Goal: Information Seeking & Learning: Learn about a topic

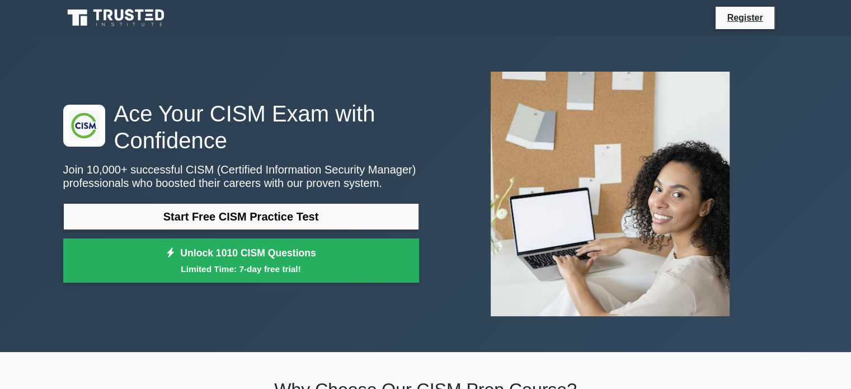
click at [119, 12] on icon at bounding box center [116, 17] width 107 height 21
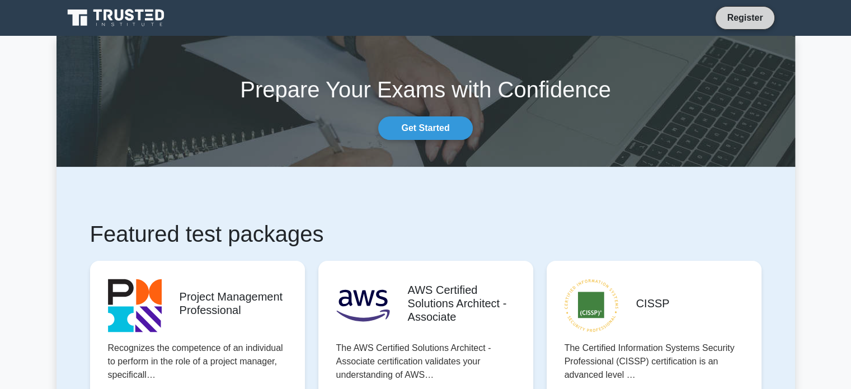
click at [749, 15] on link "Register" at bounding box center [744, 18] width 49 height 14
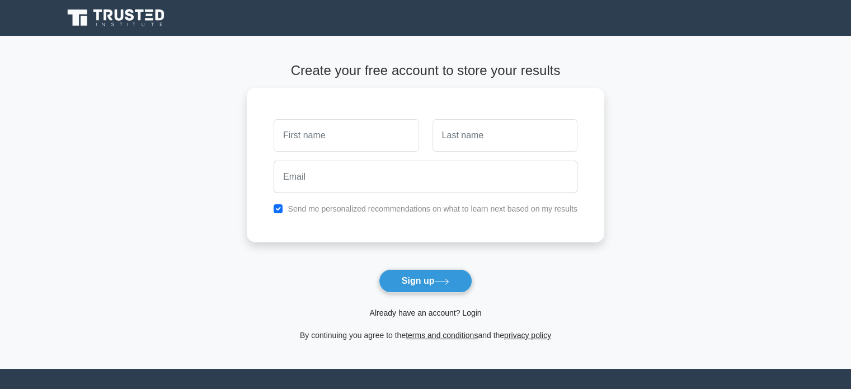
click at [467, 310] on link "Already have an account? Login" at bounding box center [425, 312] width 112 height 9
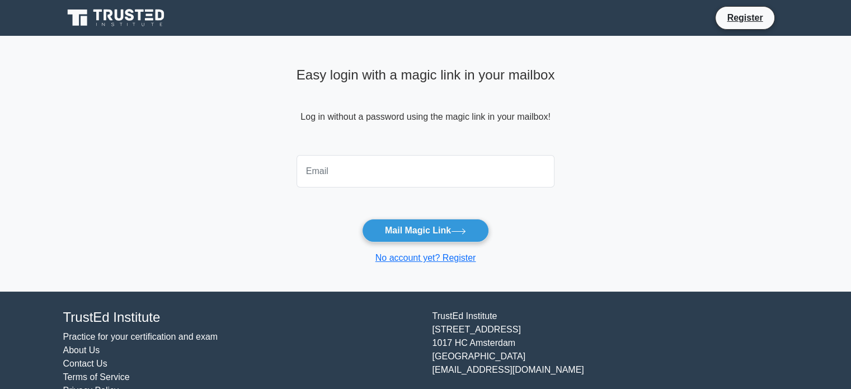
click at [429, 170] on input "email" at bounding box center [426, 171] width 259 height 32
type input "menahollman@hotmail.com"
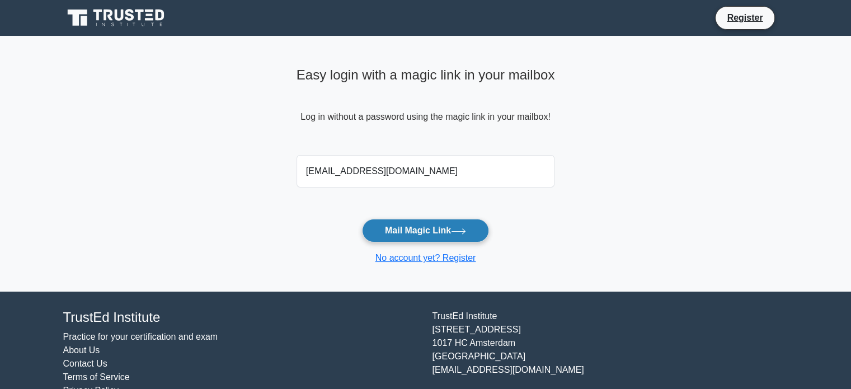
click at [480, 232] on button "Mail Magic Link" at bounding box center [425, 231] width 127 height 24
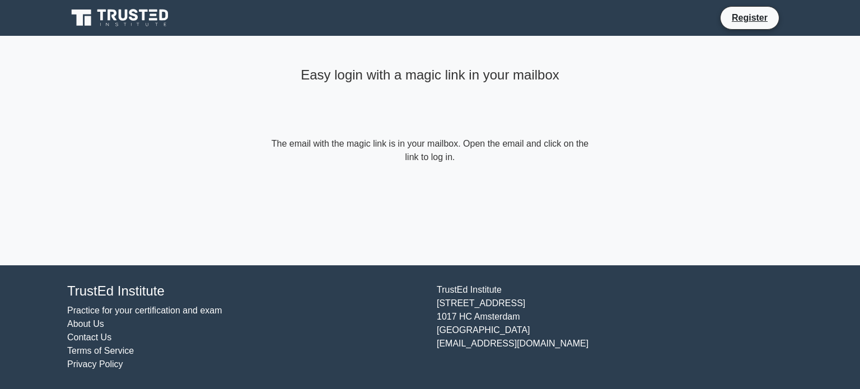
click at [452, 154] on form "The email with the magic link is in your mailbox. Open the email and click on t…" at bounding box center [430, 150] width 322 height 27
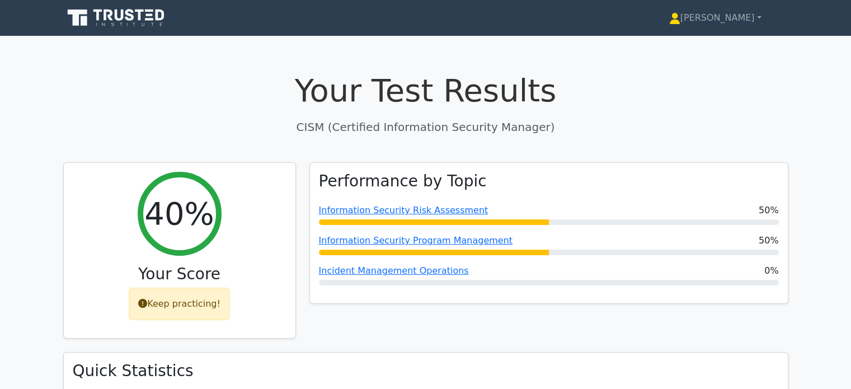
click at [149, 20] on icon at bounding box center [150, 19] width 8 height 2
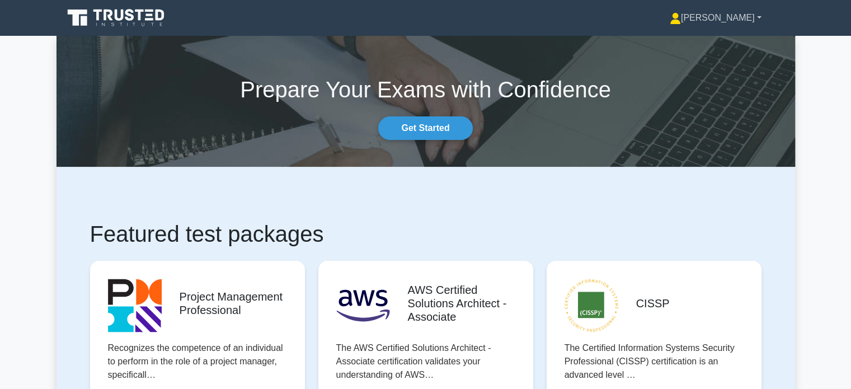
click at [764, 20] on link "[PERSON_NAME]" at bounding box center [716, 18] width 146 height 22
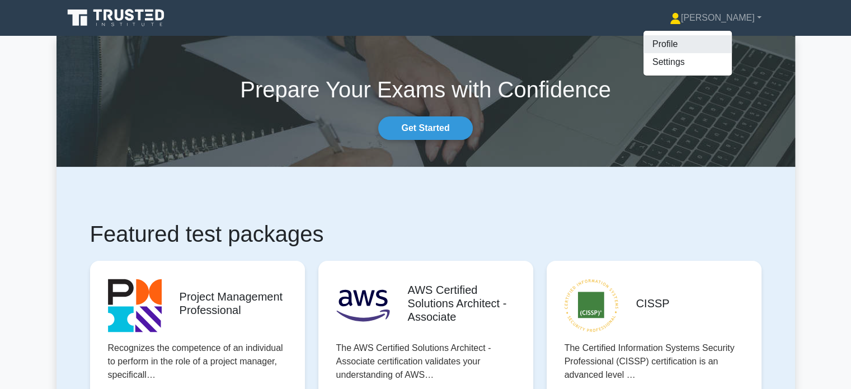
click at [713, 40] on link "Profile" at bounding box center [688, 44] width 88 height 18
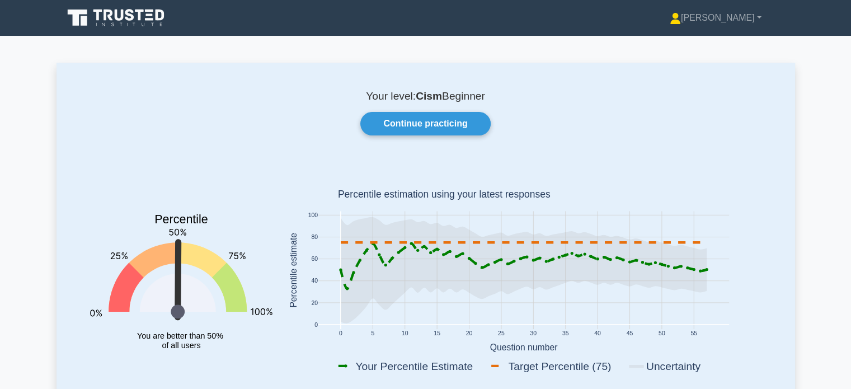
click at [470, 96] on p "Your level: Cism Beginner" at bounding box center [425, 96] width 685 height 13
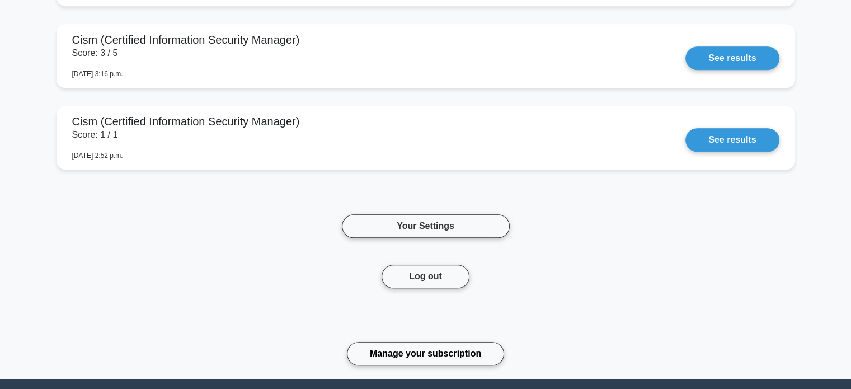
scroll to position [1064, 0]
click at [456, 228] on link "Your Settings" at bounding box center [426, 226] width 168 height 24
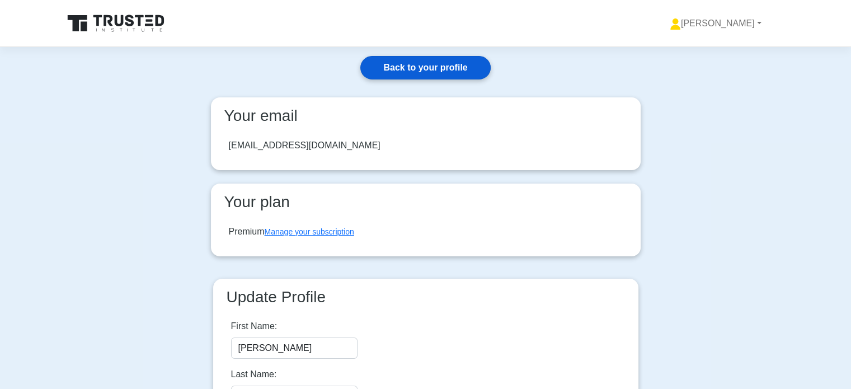
click at [463, 73] on link "Back to your profile" at bounding box center [425, 68] width 130 height 24
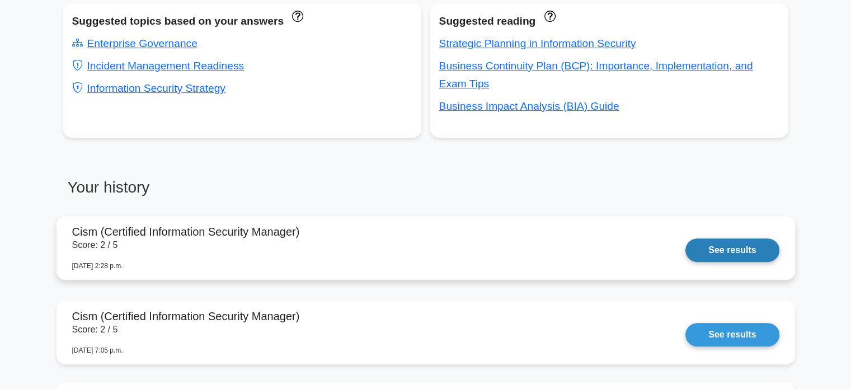
scroll to position [336, 0]
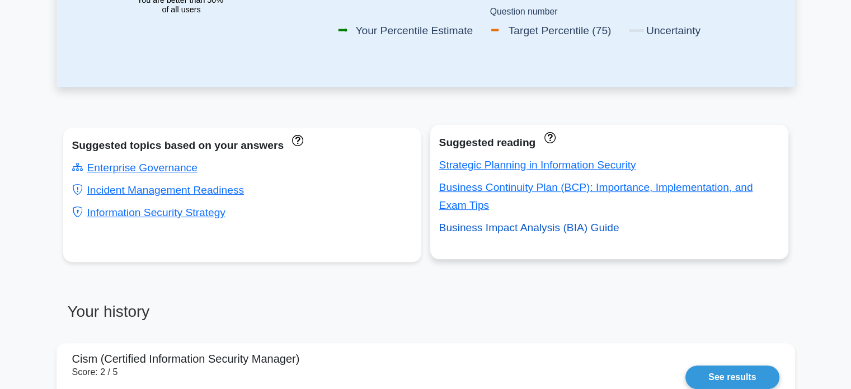
click at [590, 230] on link "Business Impact Analysis (BIA) Guide" at bounding box center [529, 228] width 180 height 12
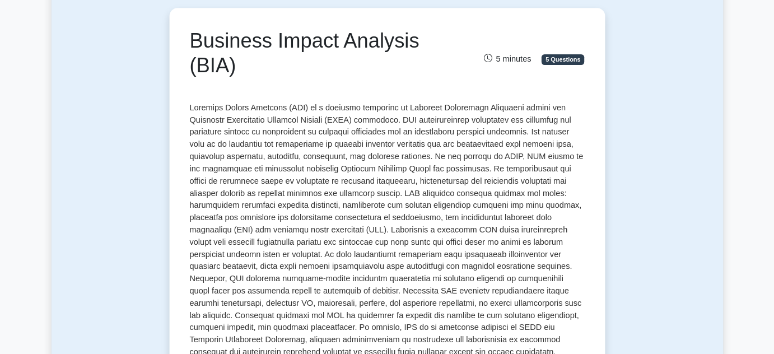
scroll to position [112, 0]
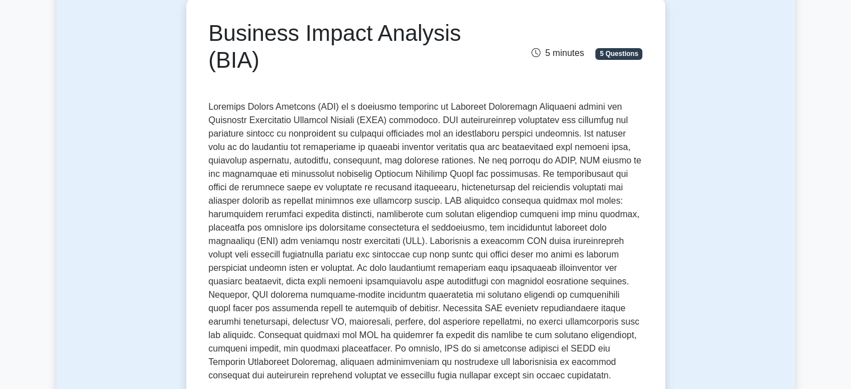
click at [600, 249] on p at bounding box center [426, 241] width 434 height 282
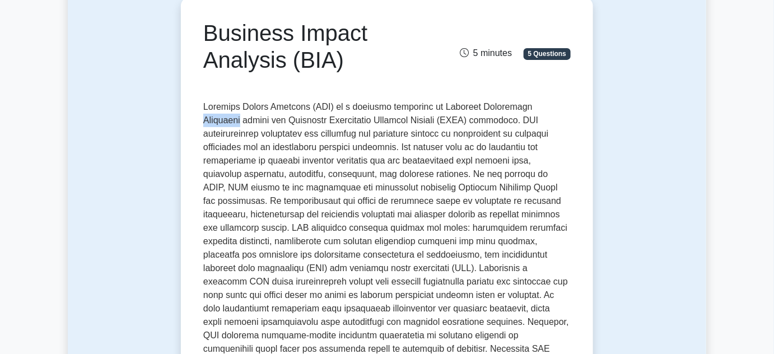
drag, startPoint x: 516, startPoint y: 108, endPoint x: 553, endPoint y: 107, distance: 36.9
click at [553, 107] on p at bounding box center [386, 274] width 367 height 349
drag, startPoint x: 283, startPoint y: 64, endPoint x: 209, endPoint y: 63, distance: 74.5
click at [209, 63] on h1 "Business Impact Analysis (BIA)" at bounding box center [323, 47] width 240 height 54
copy h1 "Analysis"
